Goal: Task Accomplishment & Management: Manage account settings

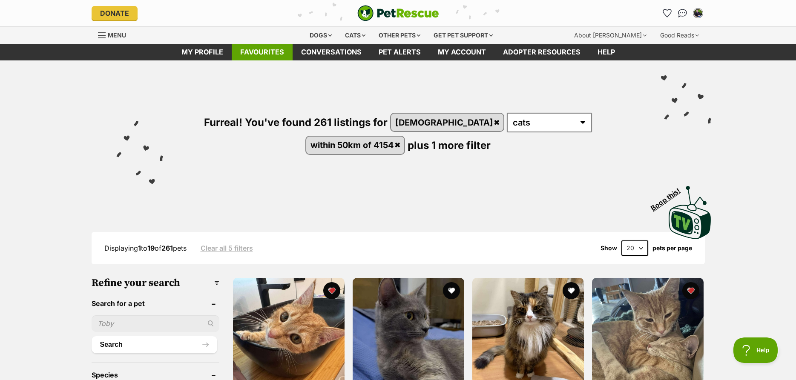
click at [264, 56] on link "Favourites" at bounding box center [262, 52] width 61 height 17
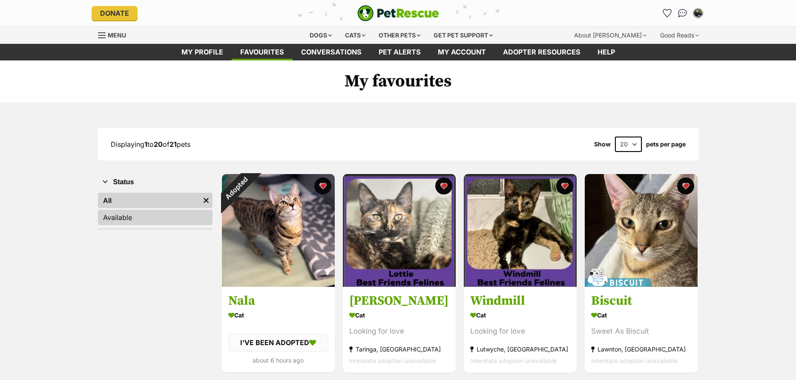
click at [161, 214] on link "Available" at bounding box center [155, 217] width 115 height 15
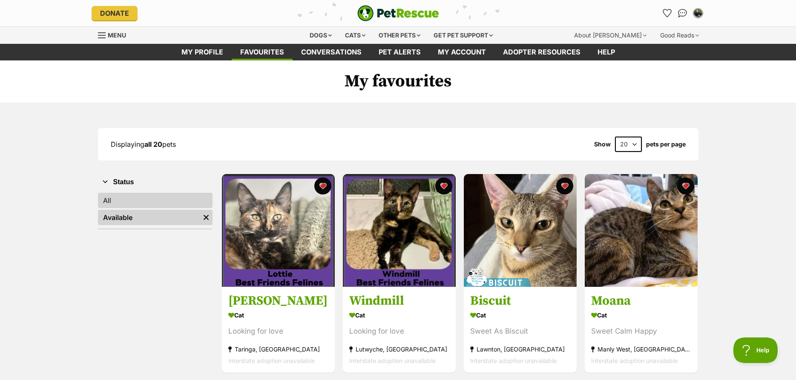
click at [190, 202] on link "All" at bounding box center [155, 200] width 115 height 15
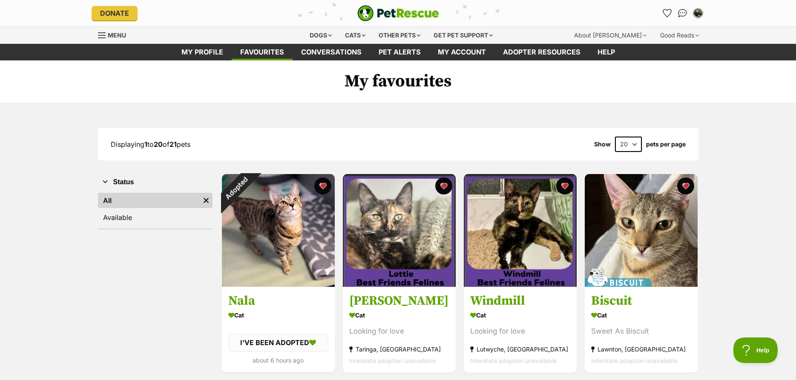
scroll to position [43, 0]
